Goal: Information Seeking & Learning: Learn about a topic

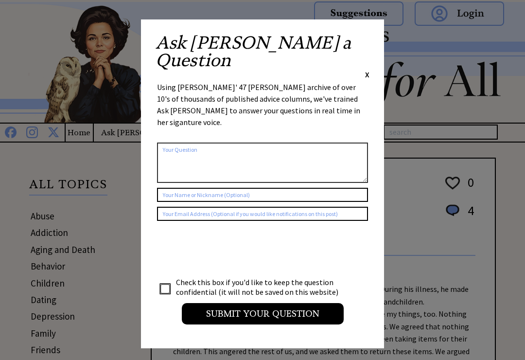
click at [362, 42] on div "Ask Ann a Question X" at bounding box center [263, 57] width 214 height 46
click at [367, 70] on span "X" at bounding box center [367, 75] width 4 height 10
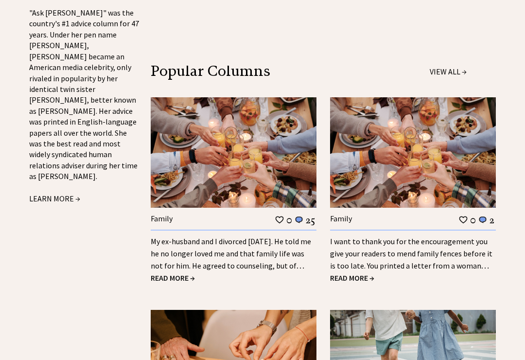
scroll to position [1071, 0]
click at [165, 236] on link "My ex-husband and I divorced 18 years ago. He told me he no longer loved me and…" at bounding box center [231, 259] width 160 height 46
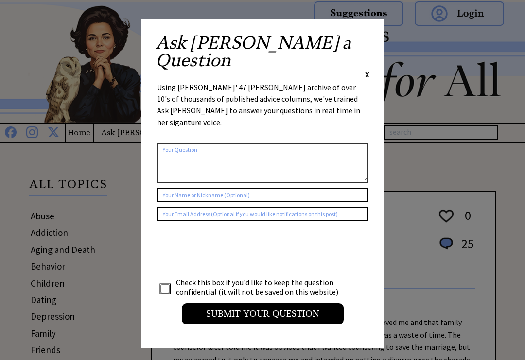
click at [376, 39] on div "Ask Ann a Question X Using Ann Landers' 47 vear archive of over 10's of thousan…" at bounding box center [262, 183] width 243 height 329
click at [367, 70] on span "X" at bounding box center [367, 75] width 4 height 10
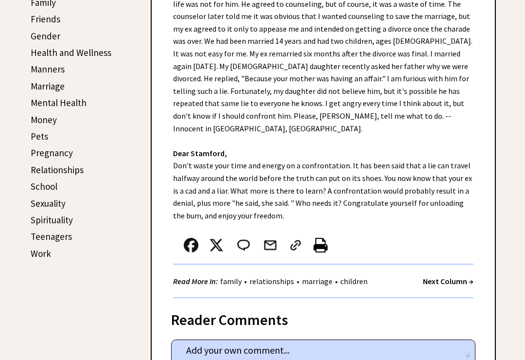
scroll to position [331, 0]
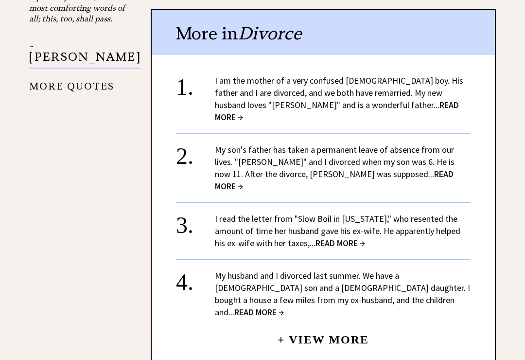
scroll to position [1108, 0]
click at [378, 99] on span "READ MORE →" at bounding box center [337, 110] width 244 height 23
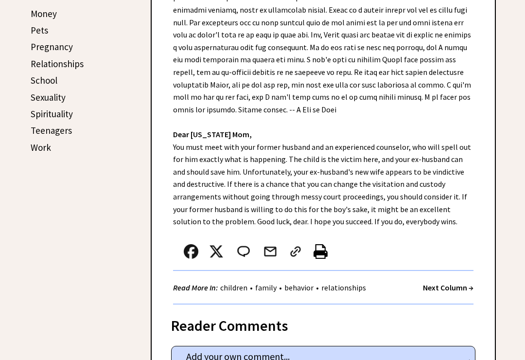
scroll to position [438, 0]
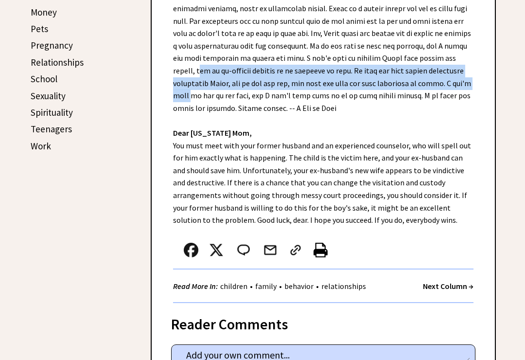
click at [191, 104] on div "Dear Ann Landers, Dear Ohio Mom, You must meet with your former husband and an …" at bounding box center [323, 77] width 343 height 452
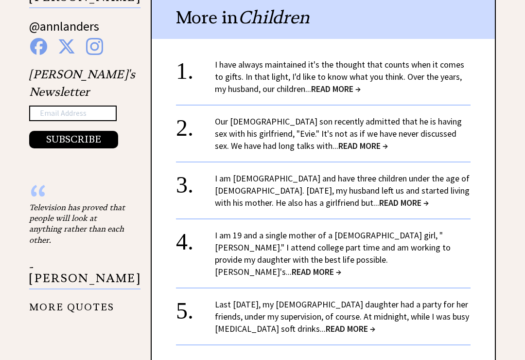
scroll to position [974, 0]
click at [379, 197] on span "READ MORE →" at bounding box center [404, 202] width 50 height 11
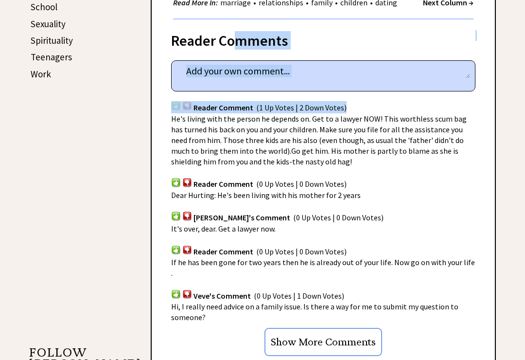
scroll to position [510, 0]
click at [469, 87] on div "Reader Comment (1 Up Votes | 2 Down Votes)" at bounding box center [323, 71] width 304 height 83
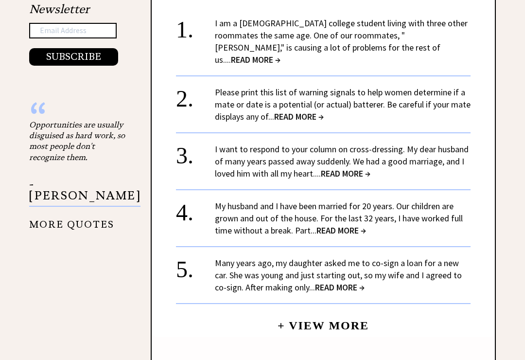
scroll to position [959, 0]
click at [227, 143] on link "I want to respond to your column on cross-dressing. My dear husband of many yea…" at bounding box center [342, 160] width 254 height 35
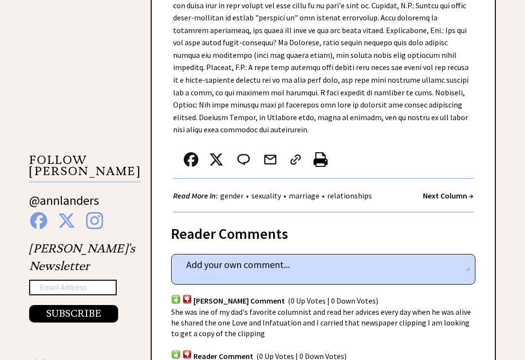
scroll to position [702, 0]
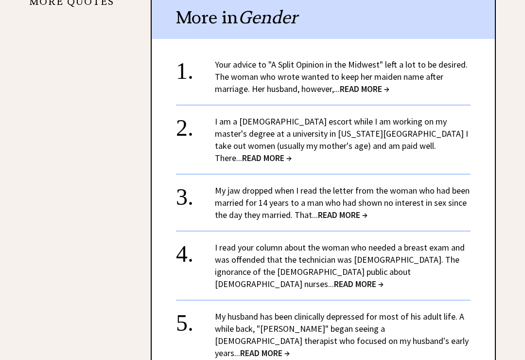
scroll to position [1182, 0]
click at [292, 152] on span "READ MORE →" at bounding box center [267, 157] width 50 height 11
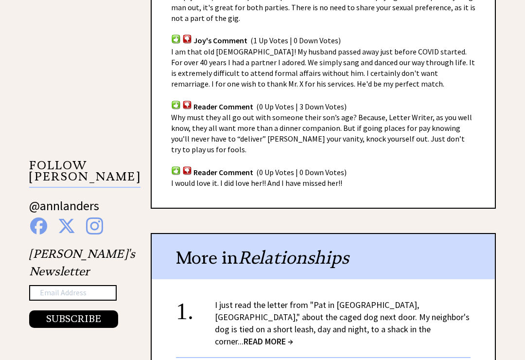
scroll to position [697, 0]
click at [441, 47] on span "I am that old [DEMOGRAPHIC_DATA]! My husband passed away just before COVID star…" at bounding box center [323, 68] width 304 height 42
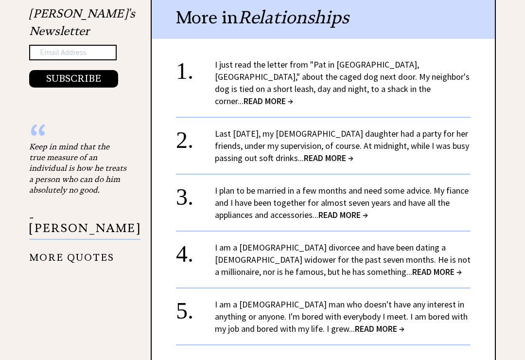
scroll to position [937, 0]
click at [347, 152] on span "READ MORE →" at bounding box center [329, 157] width 50 height 11
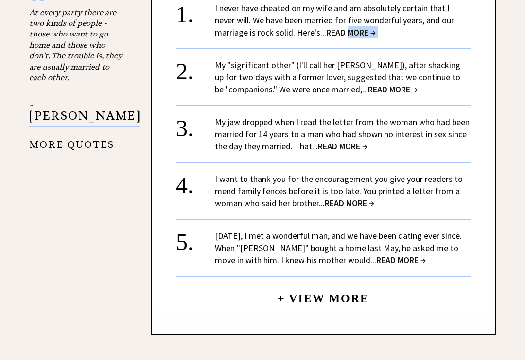
scroll to position [1170, 0]
